Goal: Browse casually: Explore the website without a specific task or goal

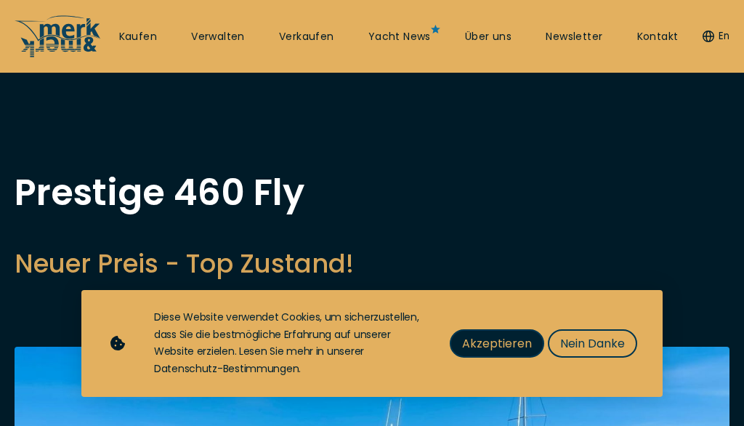
click at [506, 340] on span "Akzeptieren" at bounding box center [497, 343] width 70 height 18
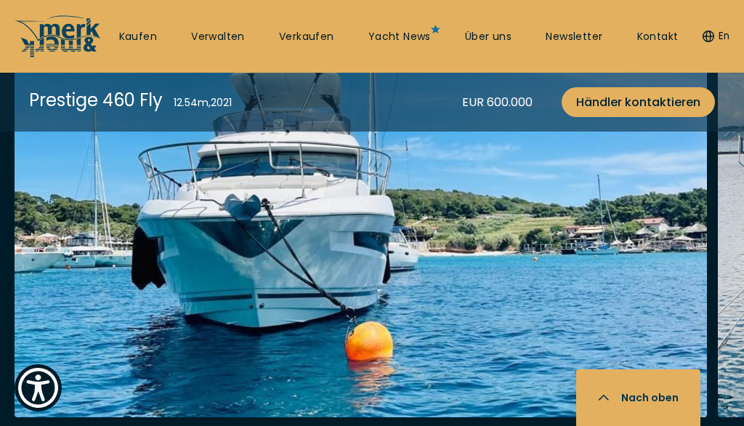
scroll to position [1917, 0]
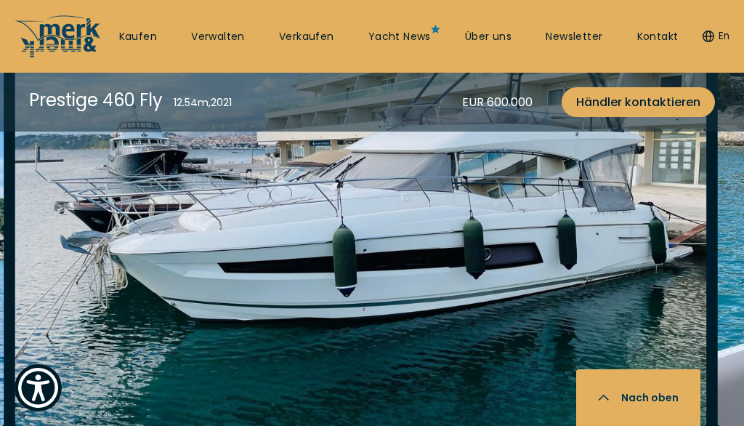
scroll to position [1909, 0]
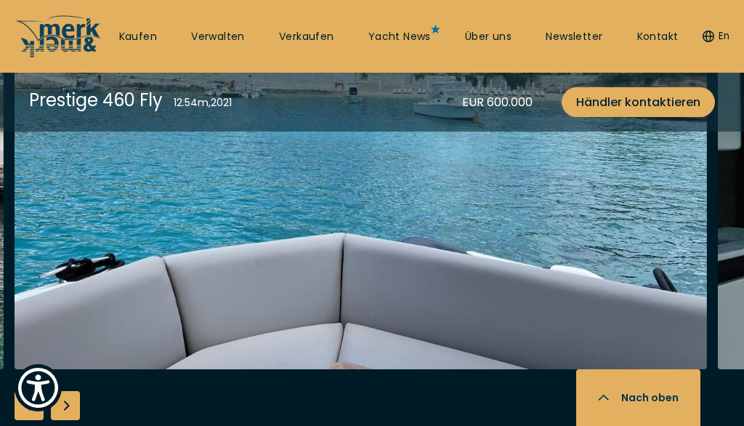
scroll to position [1966, 0]
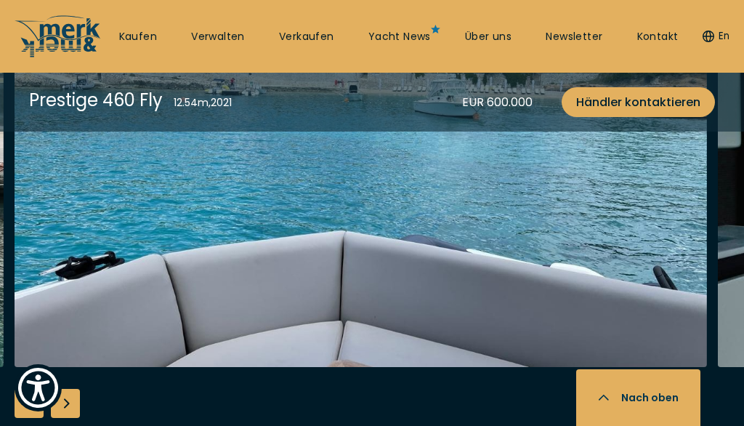
click at [336, 254] on img "button" at bounding box center [361, 134] width 692 height 465
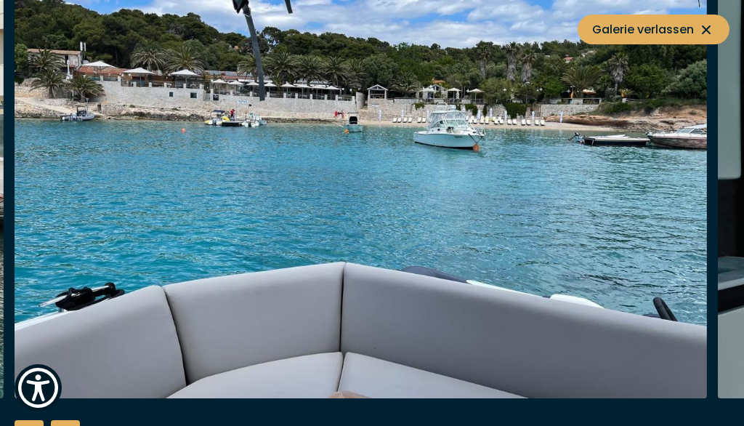
click at [336, 255] on img "button" at bounding box center [361, 165] width 692 height 465
click at [328, 295] on img "button" at bounding box center [361, 165] width 692 height 465
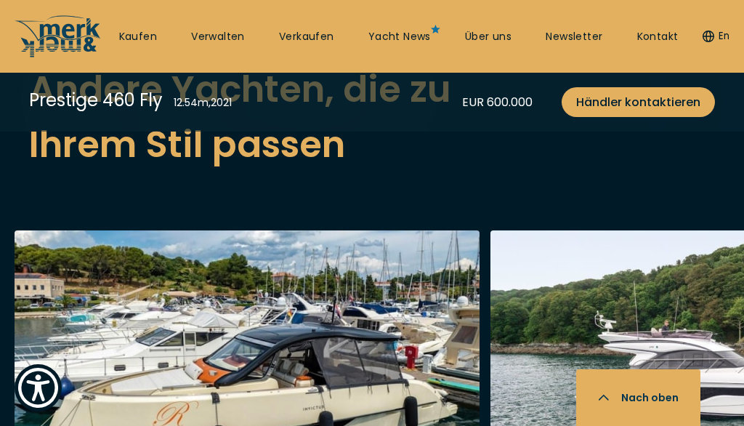
scroll to position [3545, 0]
